Goal: Information Seeking & Learning: Understand process/instructions

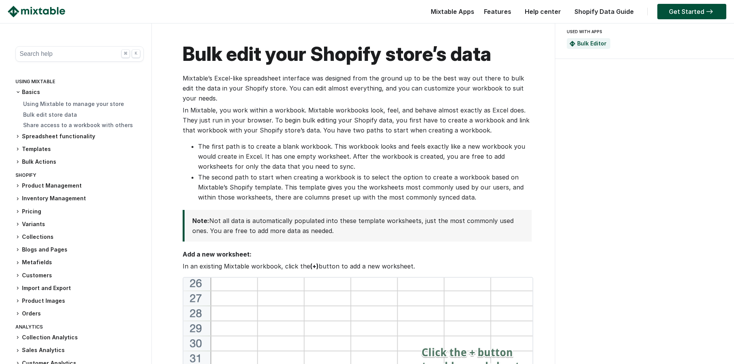
click at [546, 13] on link "Help center" at bounding box center [543, 12] width 44 height 8
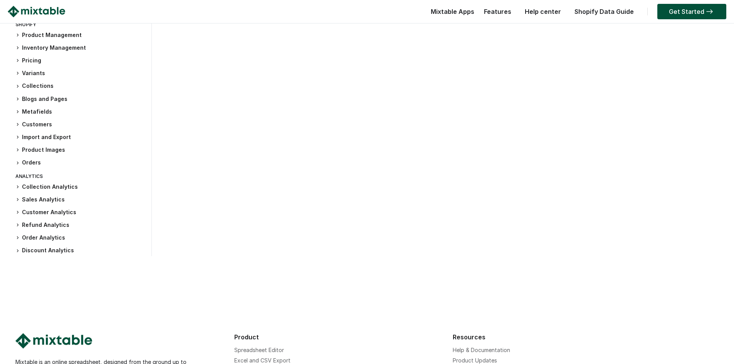
scroll to position [37, 0]
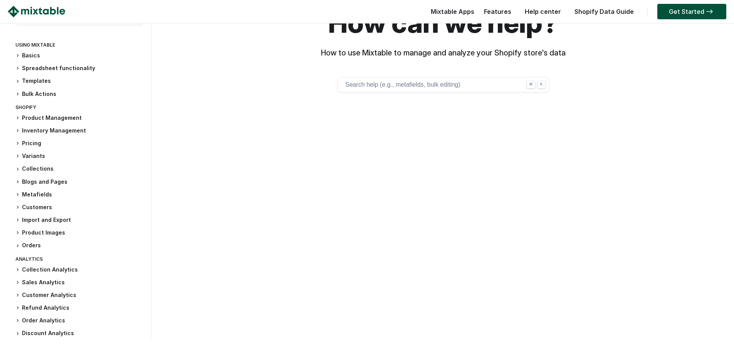
click at [17, 118] on icon at bounding box center [17, 118] width 5 height 5
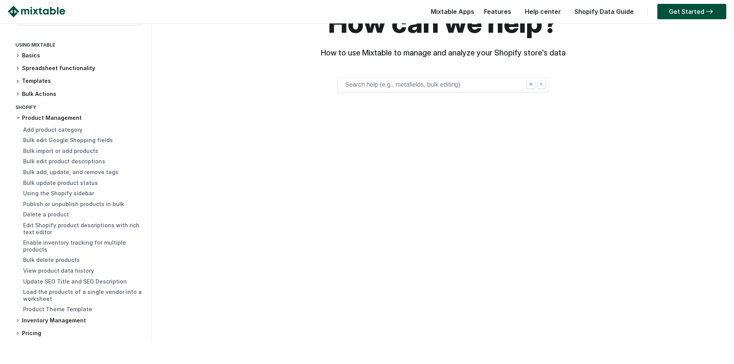
click at [18, 56] on icon at bounding box center [17, 55] width 5 height 5
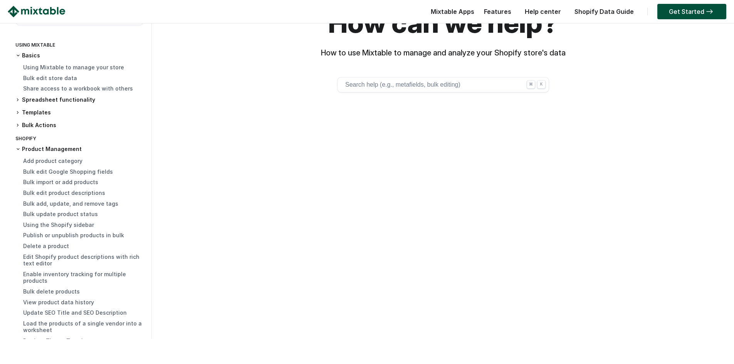
click at [17, 98] on icon at bounding box center [17, 100] width 5 height 5
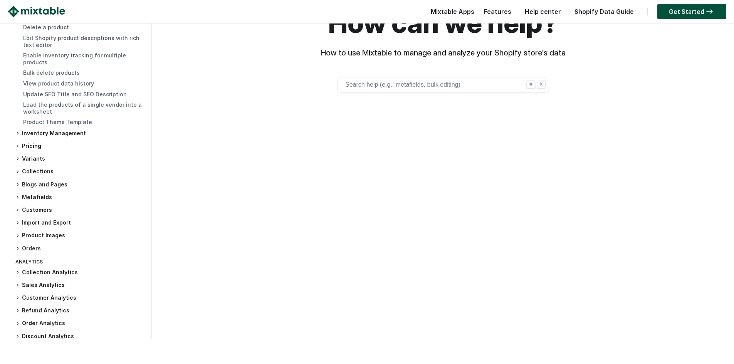
scroll to position [288, 0]
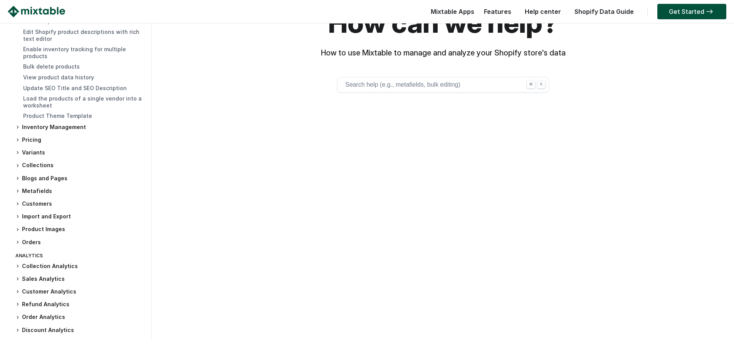
click at [22, 241] on h3 "Orders" at bounding box center [79, 243] width 128 height 8
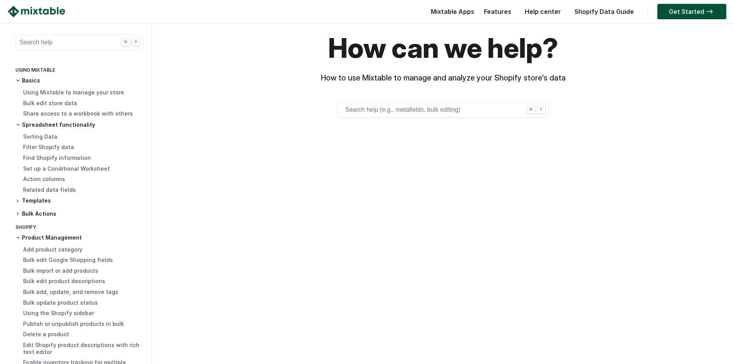
scroll to position [0, 0]
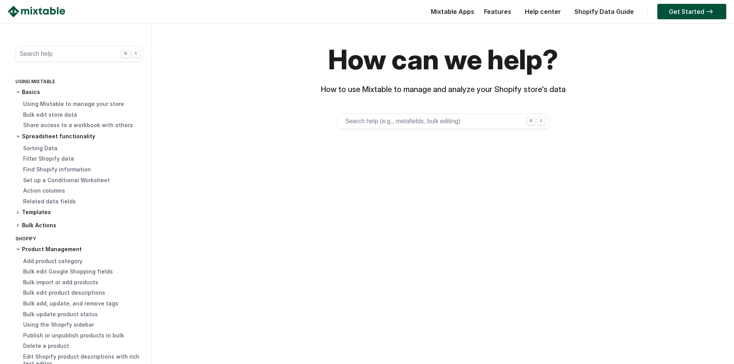
click at [544, 9] on link "Help center" at bounding box center [543, 12] width 44 height 8
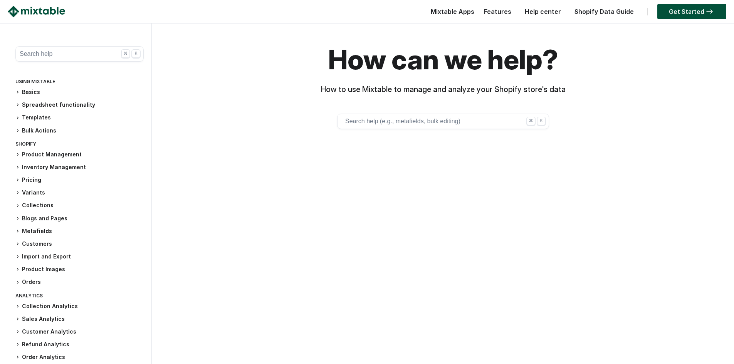
scroll to position [191, 0]
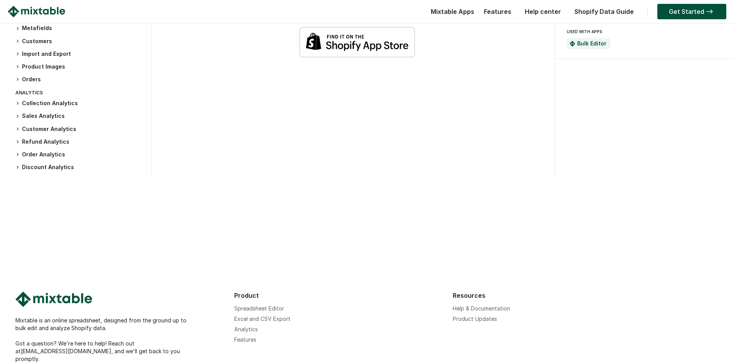
scroll to position [1313, 0]
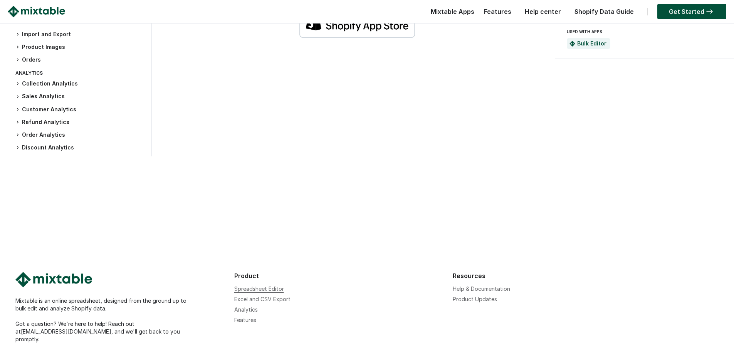
click at [255, 286] on link "Spreadsheet Editor" at bounding box center [259, 289] width 50 height 7
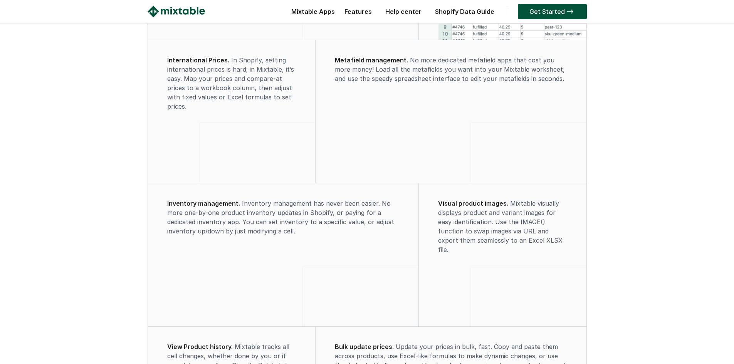
scroll to position [771, 0]
